Goal: Information Seeking & Learning: Learn about a topic

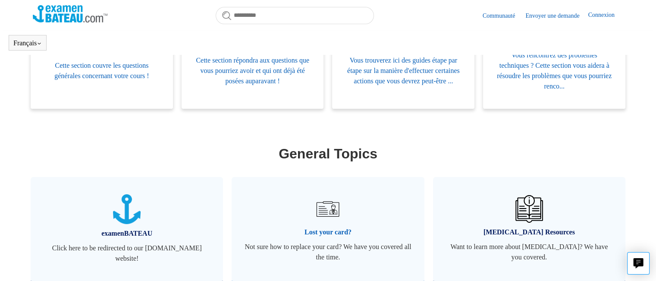
scroll to position [321, 0]
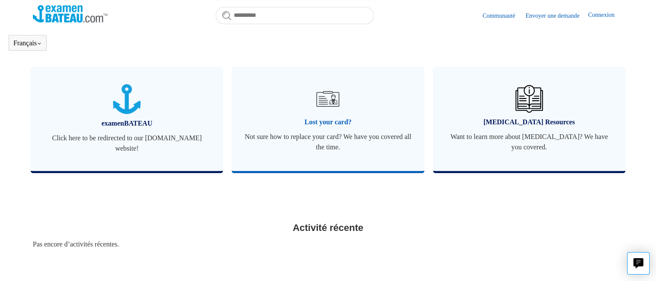
click at [322, 103] on img at bounding box center [328, 99] width 30 height 30
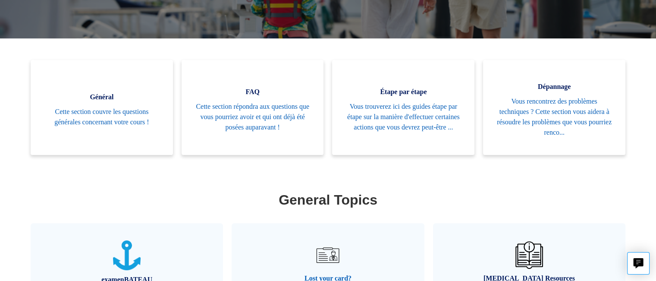
scroll to position [235, 0]
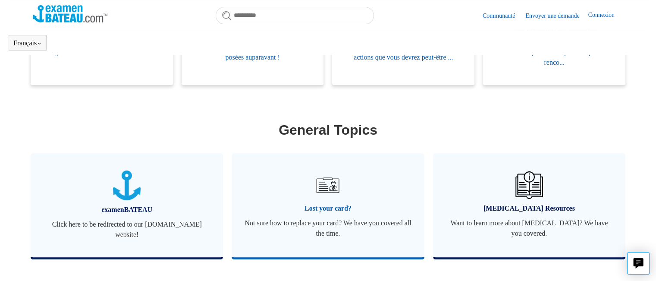
click at [328, 227] on span "Not sure how to replace your card? We have you covered all the time." at bounding box center [328, 228] width 167 height 21
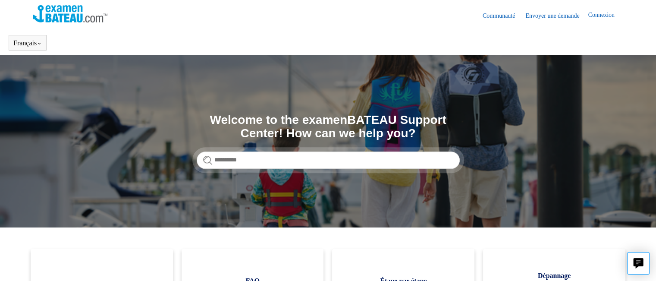
click at [549, 15] on link "Envoyer une demande" at bounding box center [557, 15] width 63 height 9
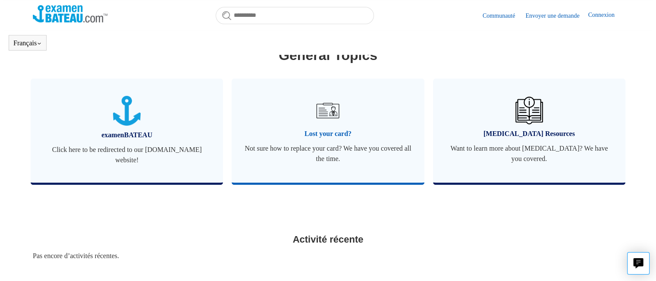
scroll to position [364, 0]
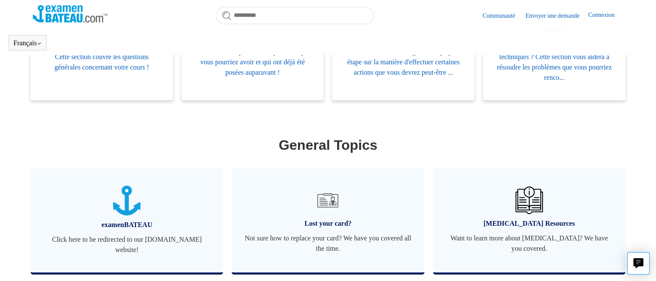
scroll to position [235, 0]
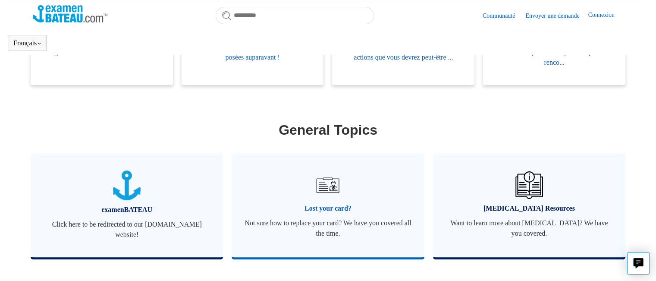
drag, startPoint x: 325, startPoint y: 184, endPoint x: 337, endPoint y: 225, distance: 42.6
click at [337, 225] on span "Not sure how to replace your card? We have you covered all the time." at bounding box center [328, 228] width 167 height 21
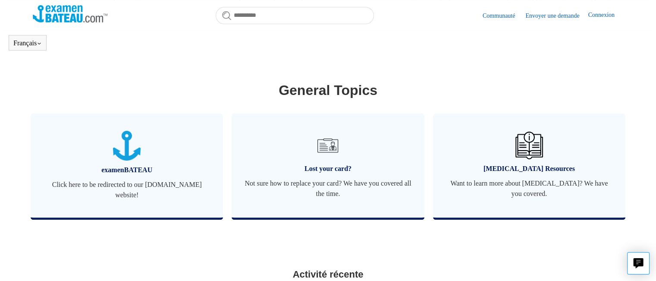
scroll to position [278, 0]
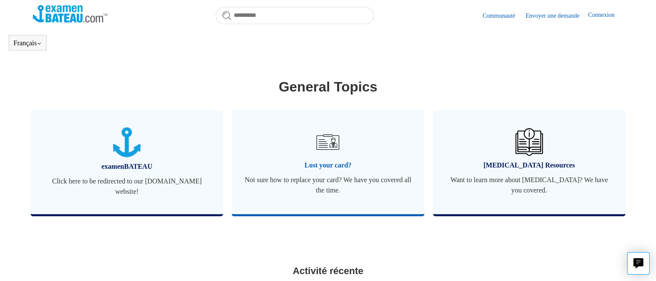
click at [333, 164] on span "Lost your card?" at bounding box center [328, 165] width 167 height 10
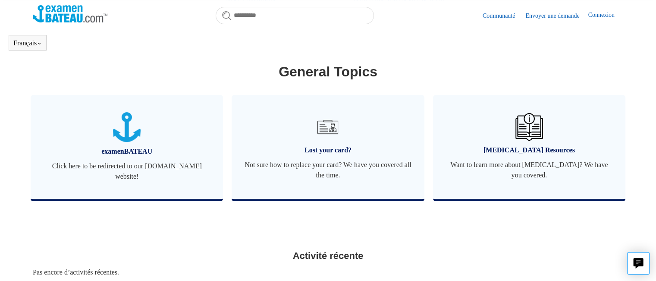
scroll to position [321, 0]
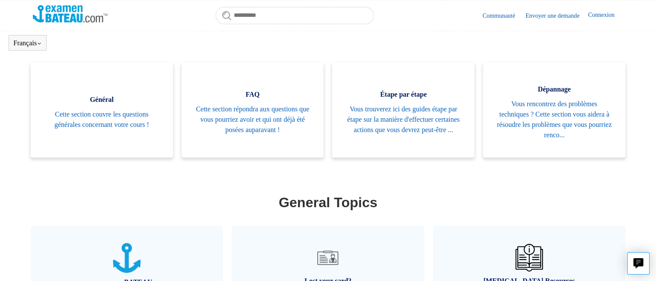
scroll to position [129, 0]
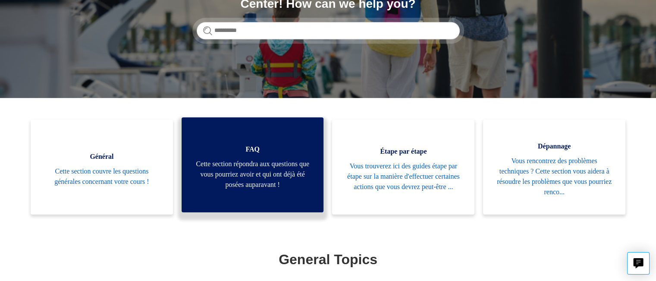
click at [240, 161] on span "Cette section répondra aux questions que vous pourriez avoir et qui ont déjà ét…" at bounding box center [253, 174] width 116 height 31
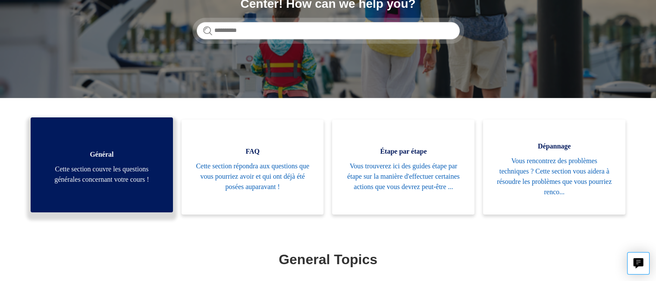
click at [99, 179] on span "Cette section couvre les questions générales concernant votre cours !" at bounding box center [102, 174] width 116 height 21
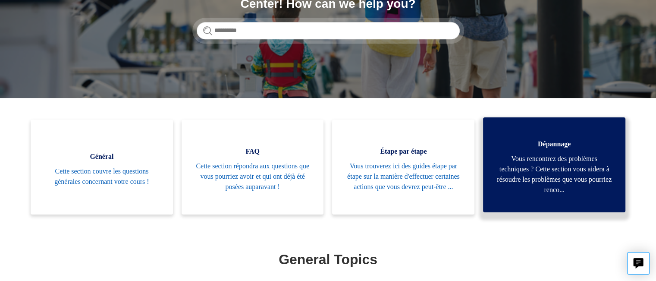
click at [589, 180] on span "Vous rencontrez des problèmes techniques ? Cette section vous aidera à résoudre…" at bounding box center [554, 174] width 116 height 41
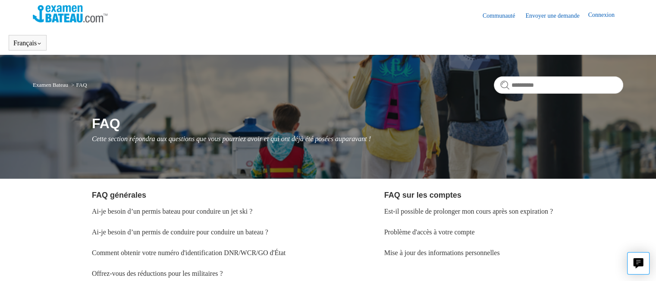
click at [195, 86] on nav "Examen Bateau FAQ" at bounding box center [328, 88] width 591 height 24
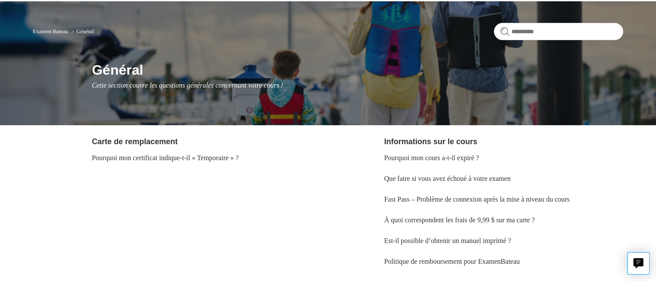
scroll to position [48, 0]
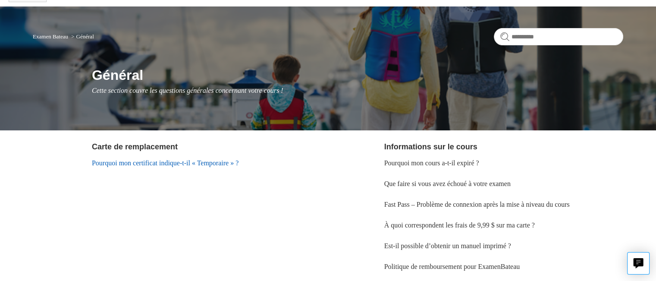
click at [186, 161] on link "Pourquoi mon certificat indique-t-il « Temporaire » ?" at bounding box center [165, 162] width 147 height 7
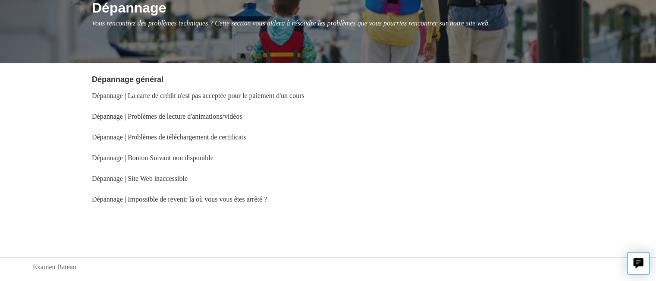
scroll to position [129, 0]
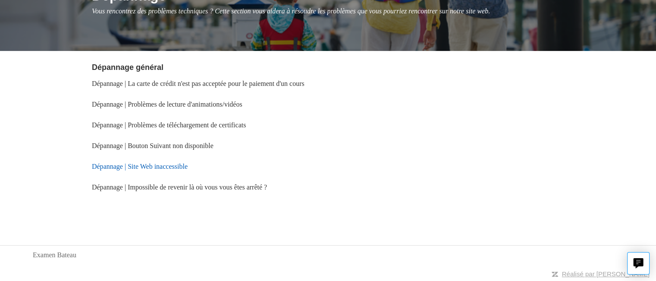
click at [169, 170] on link "Dépannage | Site Web inaccessible" at bounding box center [140, 166] width 96 height 7
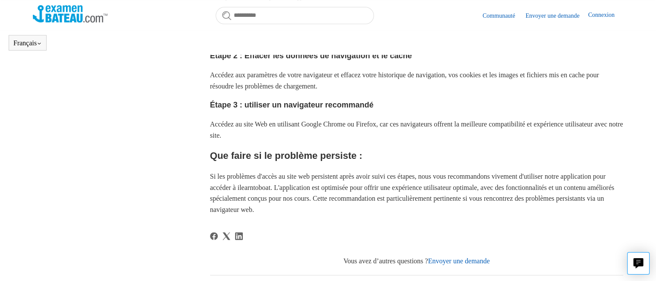
scroll to position [269, 0]
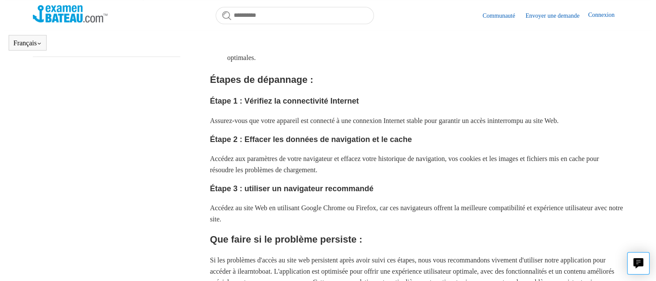
drag, startPoint x: 67, startPoint y: 11, endPoint x: 113, endPoint y: 74, distance: 77.8
click at [67, 12] on img at bounding box center [70, 13] width 75 height 17
